Goal: Task Accomplishment & Management: Use online tool/utility

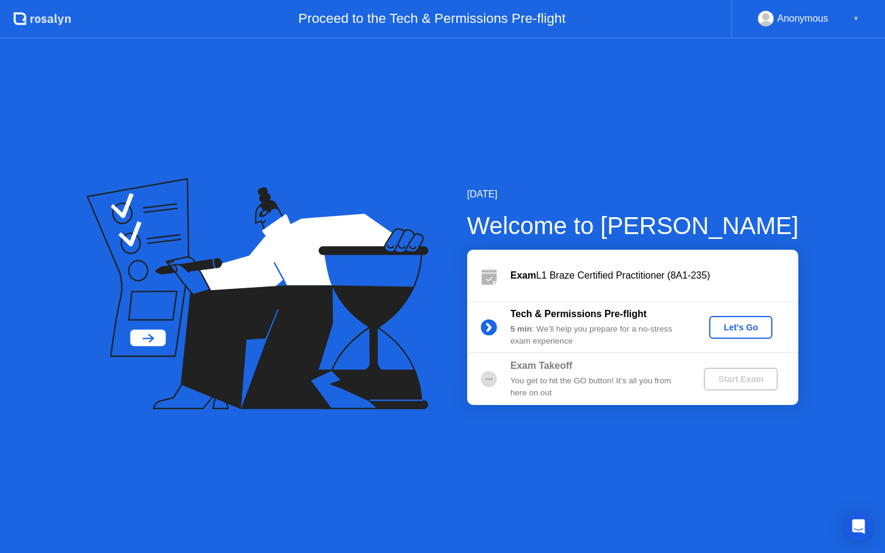
click at [735, 336] on button "Let's Go" at bounding box center [740, 327] width 63 height 23
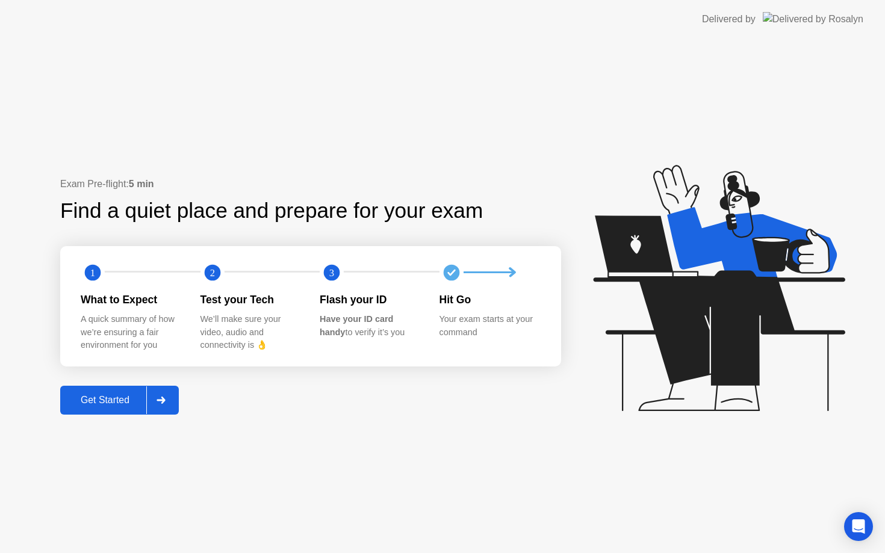
click at [117, 414] on button "Get Started" at bounding box center [119, 400] width 119 height 29
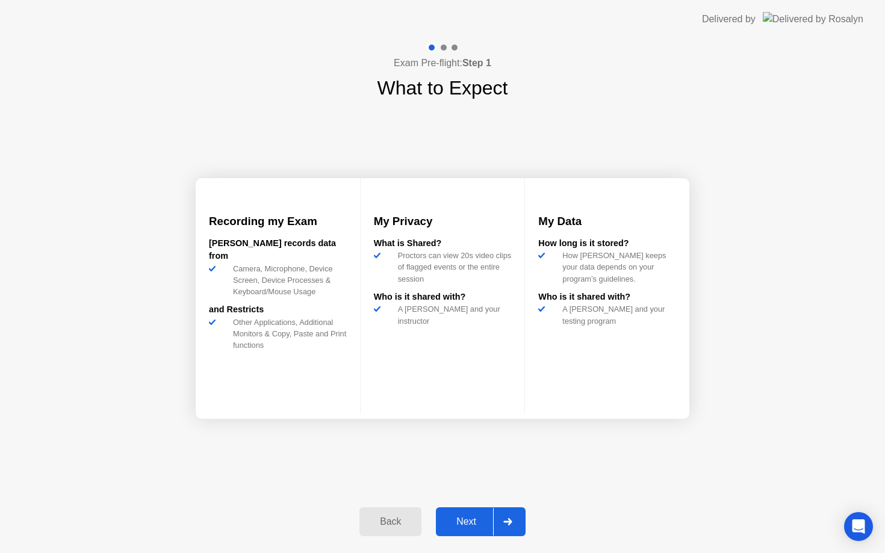
click at [469, 525] on div "Next" at bounding box center [466, 521] width 54 height 11
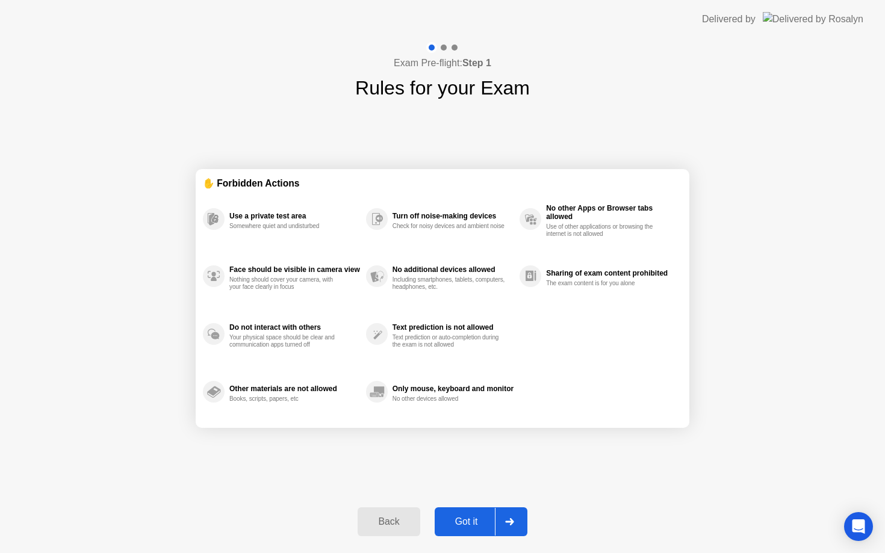
click at [480, 519] on div "Got it" at bounding box center [466, 521] width 57 height 11
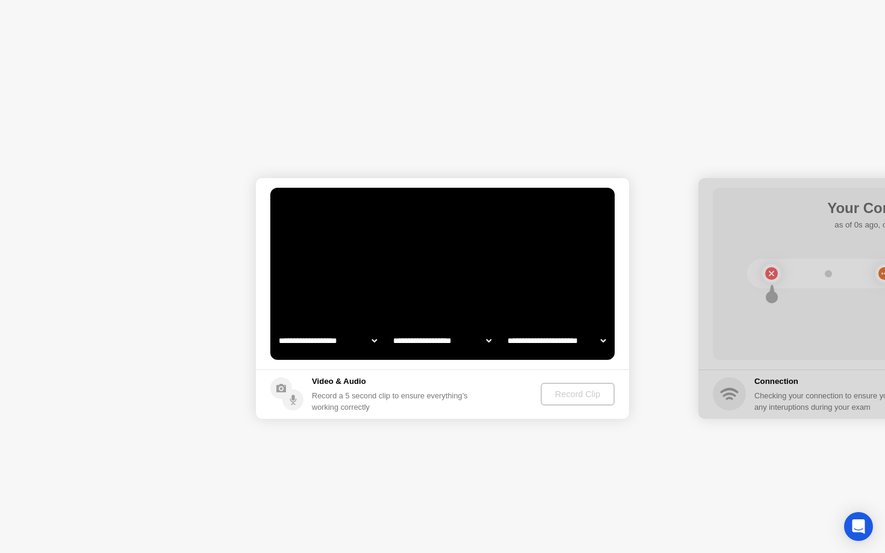
select select "**********"
select select "*******"
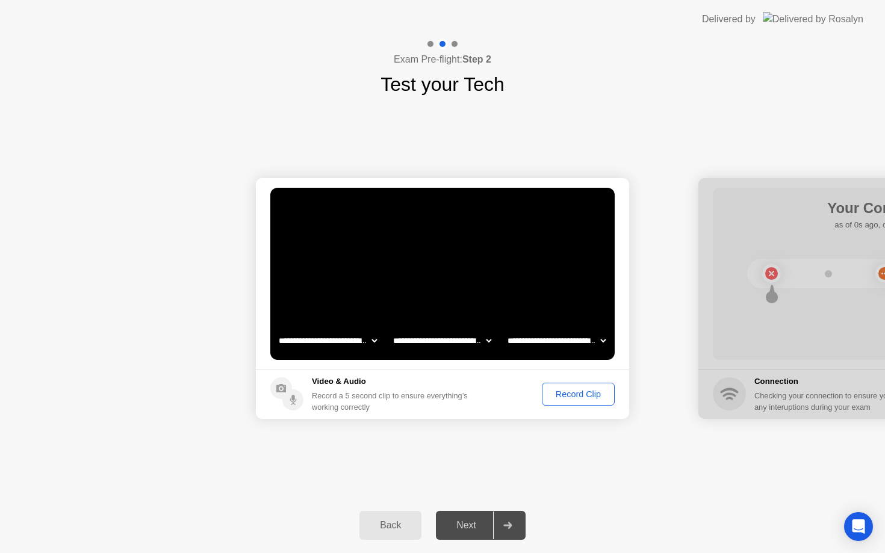
click at [577, 394] on div "Record Clip" at bounding box center [578, 394] width 64 height 10
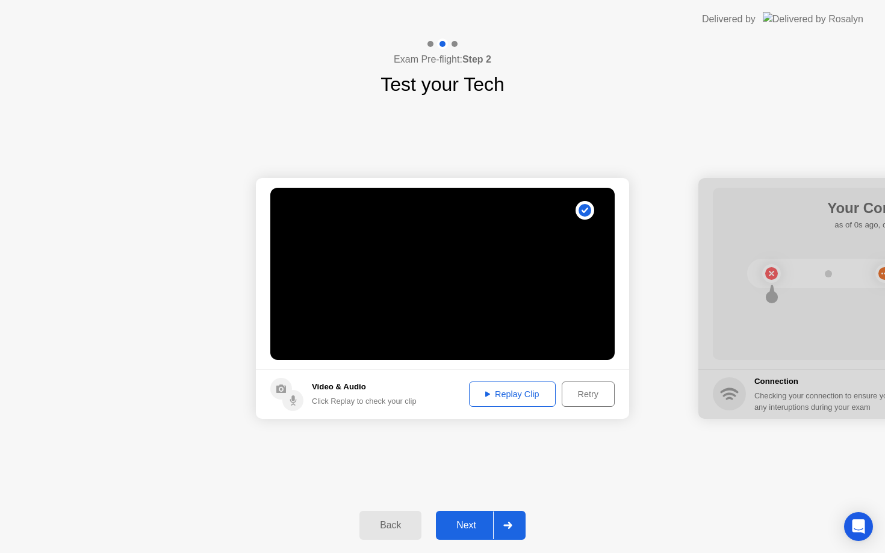
click at [530, 395] on div "Replay Clip" at bounding box center [512, 394] width 78 height 10
click at [472, 524] on div "Next" at bounding box center [466, 525] width 54 height 11
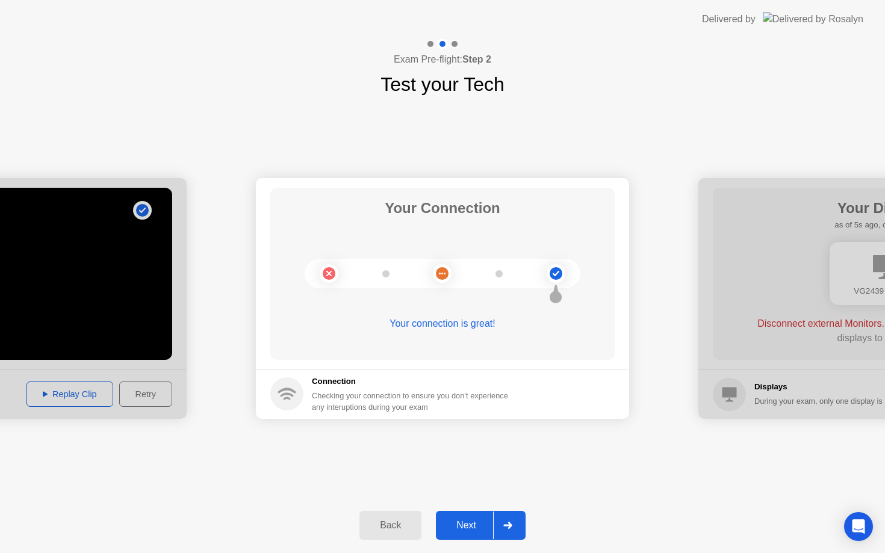
click at [469, 525] on div "Next" at bounding box center [466, 525] width 54 height 11
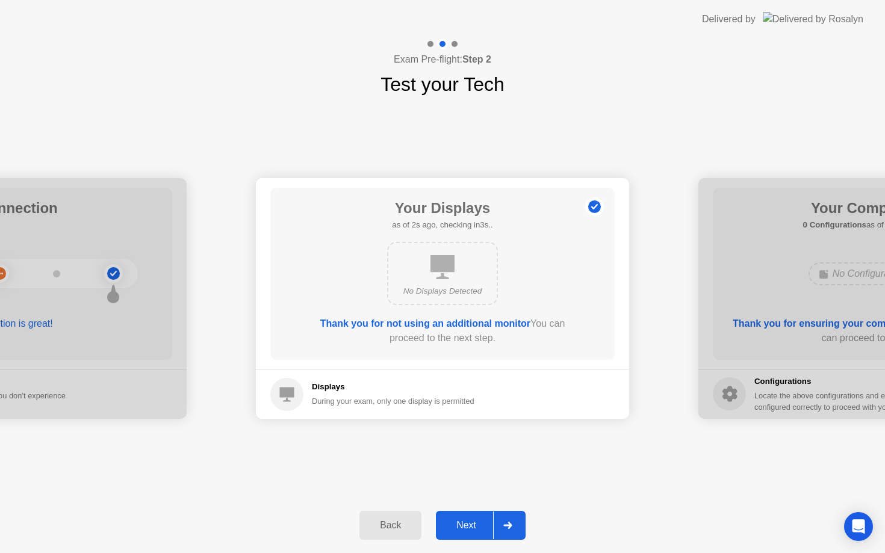
click at [469, 525] on div "Next" at bounding box center [466, 525] width 54 height 11
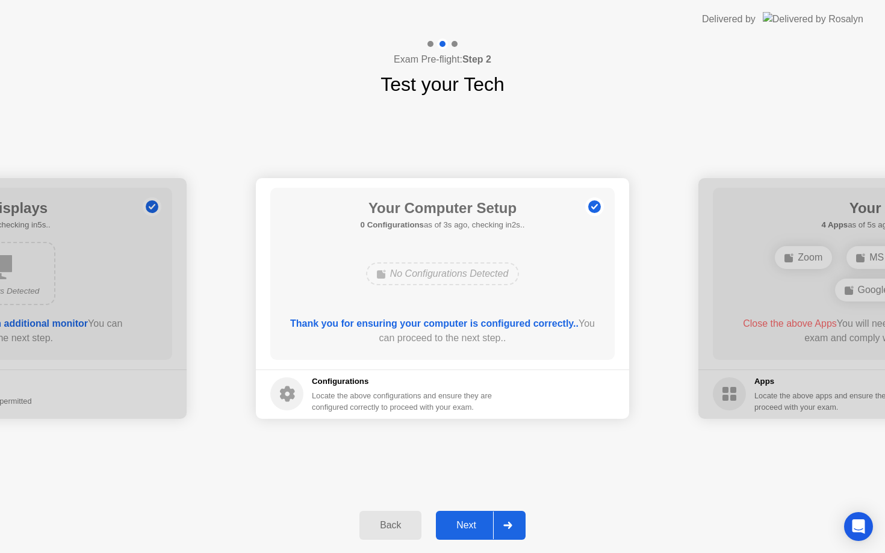
click at [469, 525] on div "Next" at bounding box center [466, 525] width 54 height 11
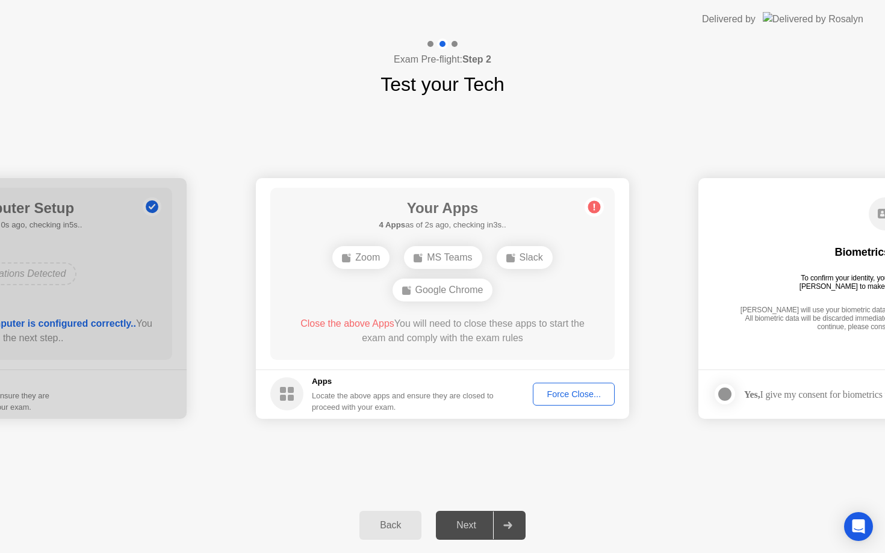
click at [573, 389] on div "Force Close..." at bounding box center [573, 394] width 73 height 10
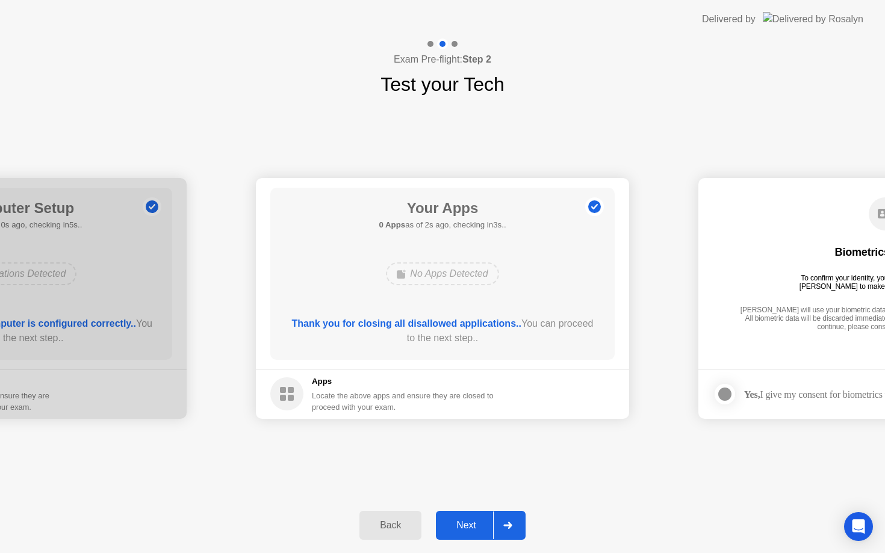
click at [468, 524] on div "Next" at bounding box center [466, 525] width 54 height 11
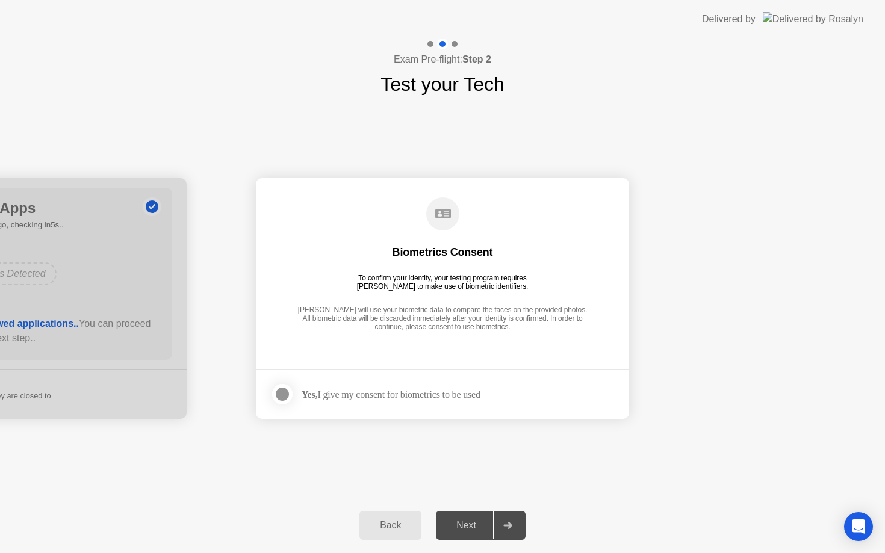
click at [285, 392] on div at bounding box center [282, 394] width 14 height 14
click at [468, 526] on div "Next" at bounding box center [466, 525] width 54 height 11
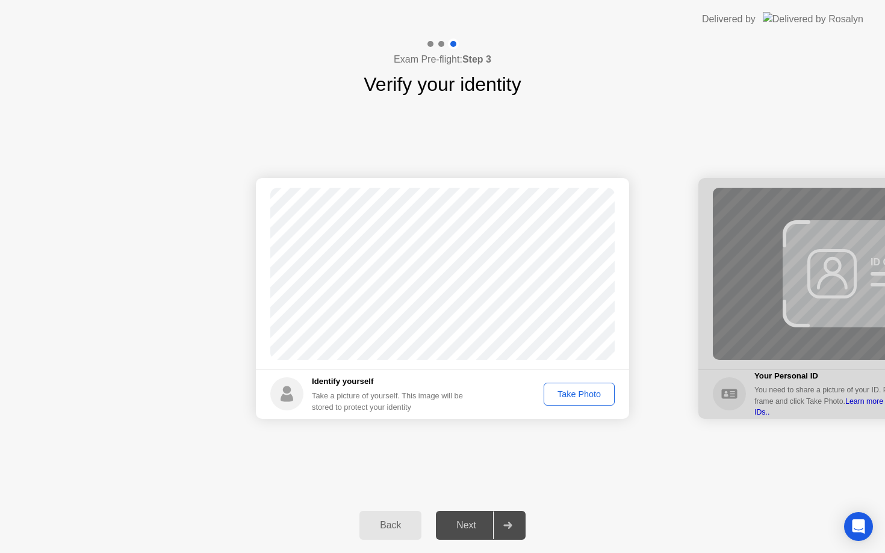
click at [468, 526] on div "Next" at bounding box center [466, 525] width 54 height 11
click at [580, 396] on div "Take Photo" at bounding box center [579, 394] width 63 height 10
click at [469, 525] on div "Next" at bounding box center [466, 525] width 54 height 11
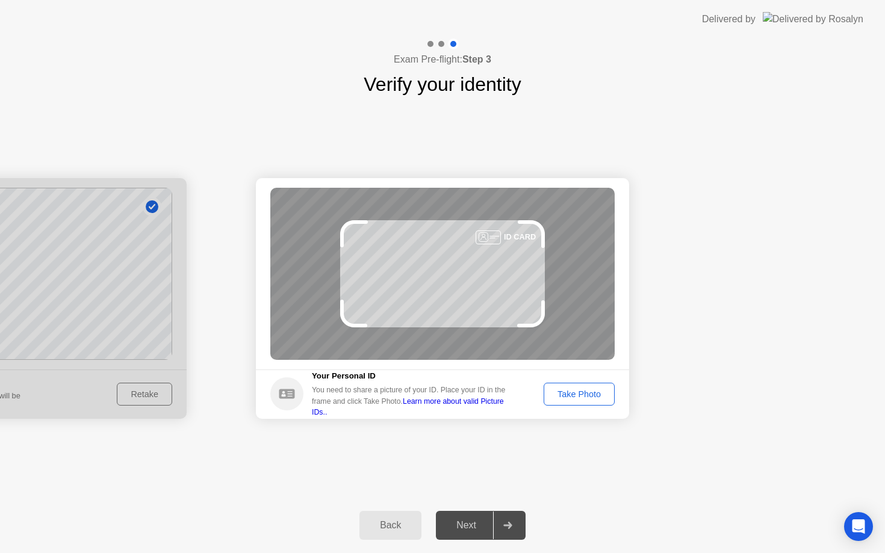
click at [580, 389] on div "Take Photo" at bounding box center [579, 394] width 63 height 10
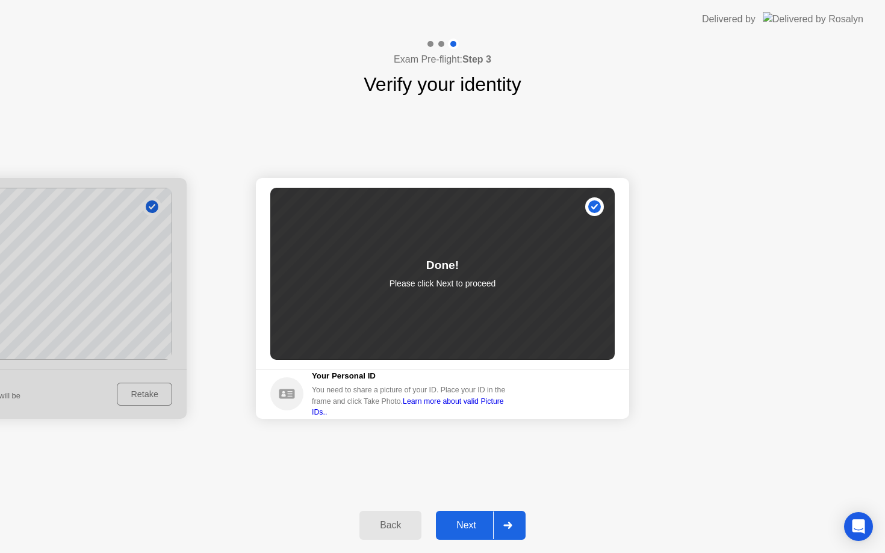
click at [476, 525] on div "Next" at bounding box center [466, 525] width 54 height 11
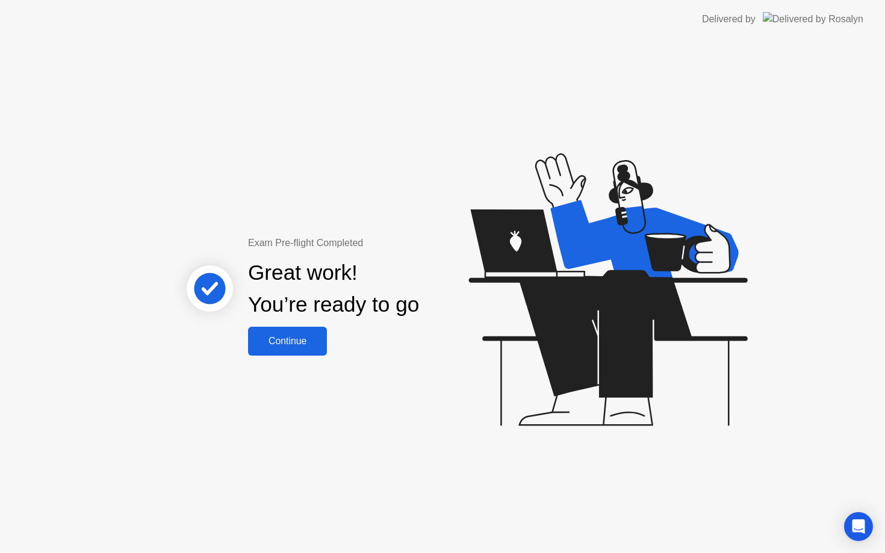
click at [303, 341] on div "Continue" at bounding box center [288, 341] width 72 height 11
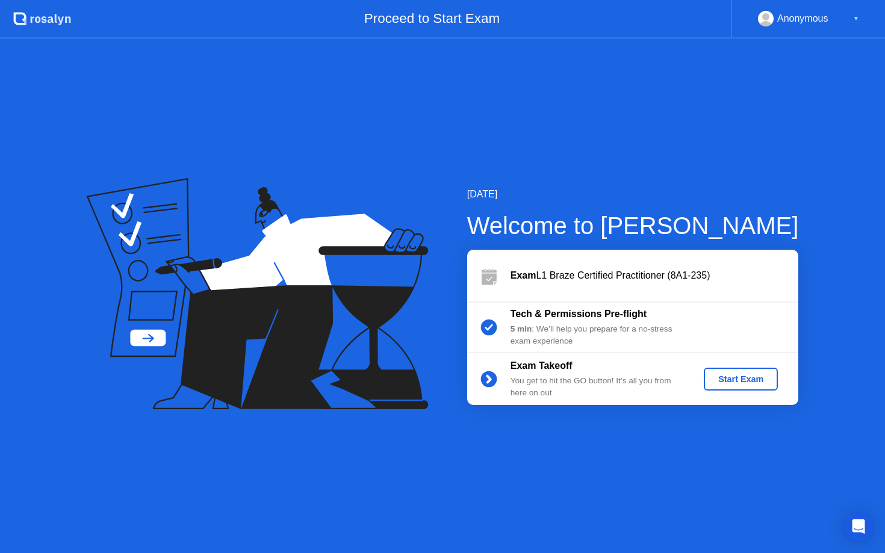
click at [731, 376] on div "Start Exam" at bounding box center [740, 379] width 64 height 10
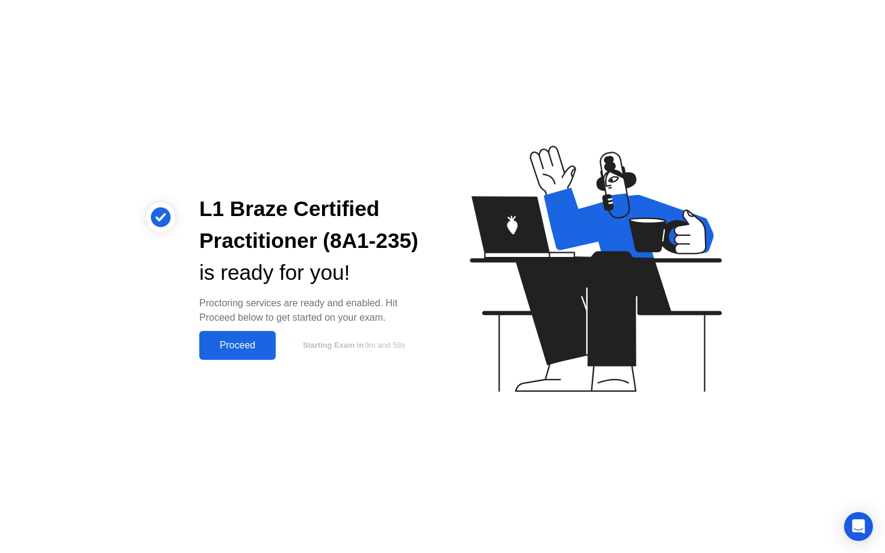
click at [244, 342] on div "Proceed" at bounding box center [237, 345] width 69 height 11
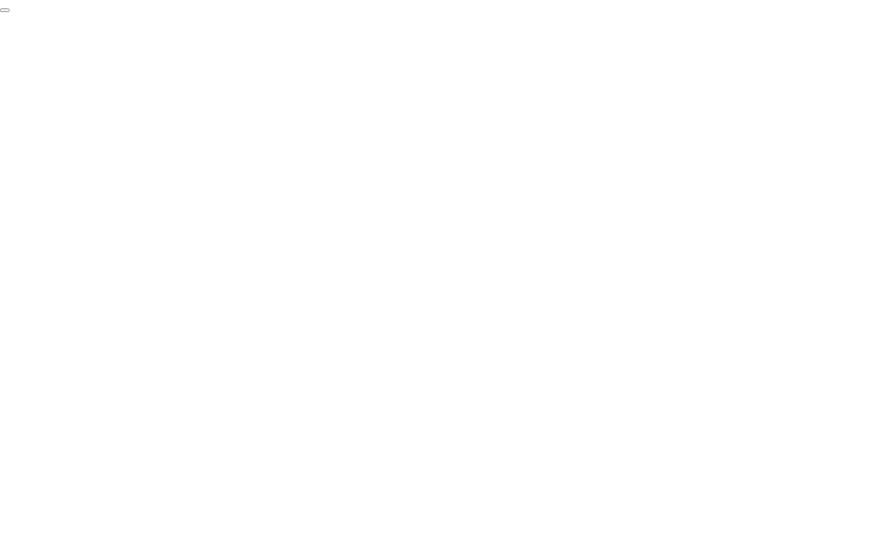
click div "End Proctoring Session"
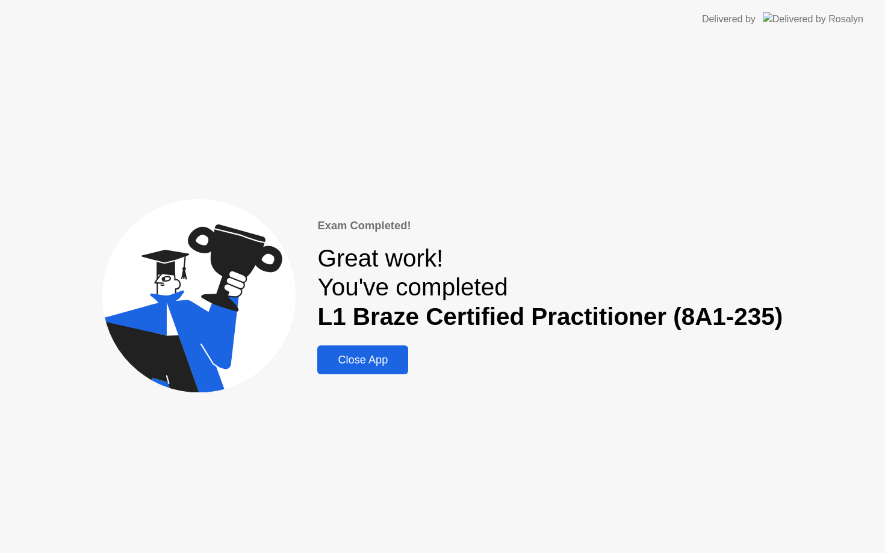
click at [375, 362] on div "Close App" at bounding box center [363, 360] width 84 height 13
